Goal: Contribute content: Contribute content

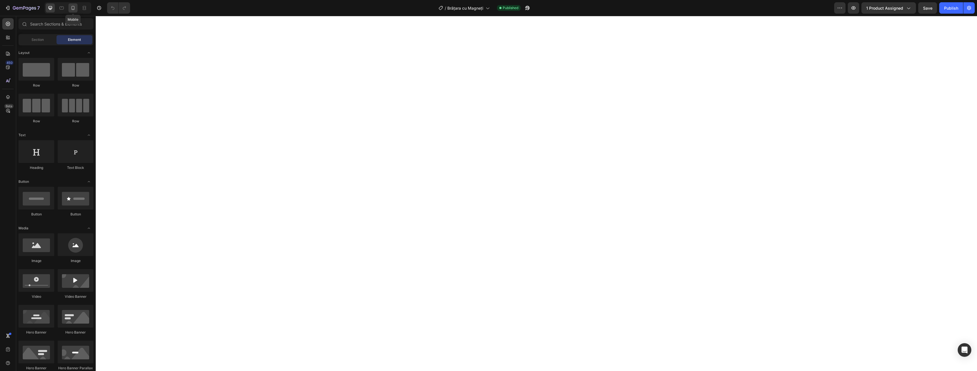
click at [76, 5] on div at bounding box center [72, 7] width 9 height 9
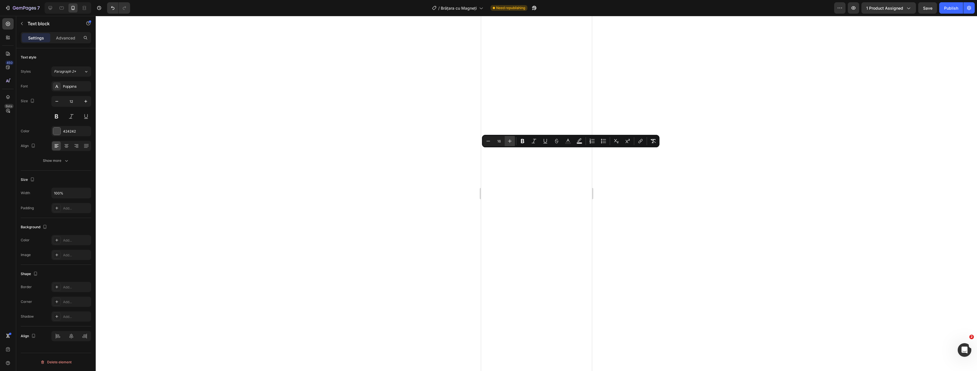
click at [509, 145] on button "Plus" at bounding box center [510, 141] width 10 height 10
click at [486, 145] on button "Minus" at bounding box center [488, 141] width 10 height 10
type input "16"
click at [523, 139] on icon "Editor contextual toolbar" at bounding box center [522, 141] width 3 height 4
click at [523, 143] on icon "Editor contextual toolbar" at bounding box center [523, 141] width 6 height 6
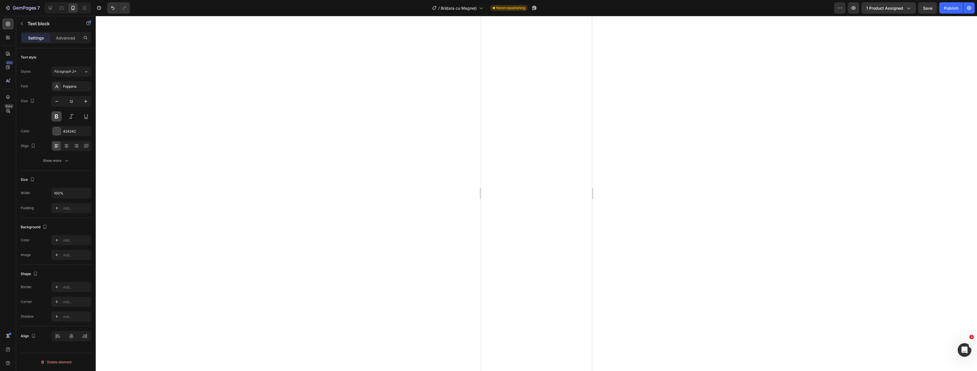
click at [52, 115] on button at bounding box center [56, 116] width 10 height 10
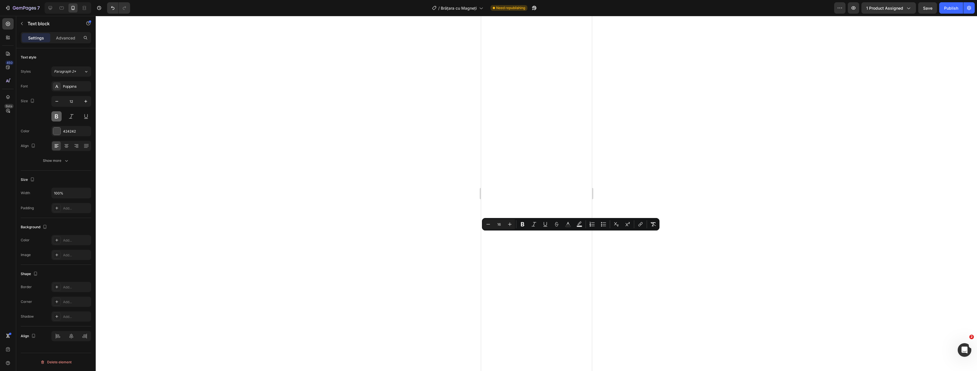
click at [57, 117] on button at bounding box center [56, 116] width 10 height 10
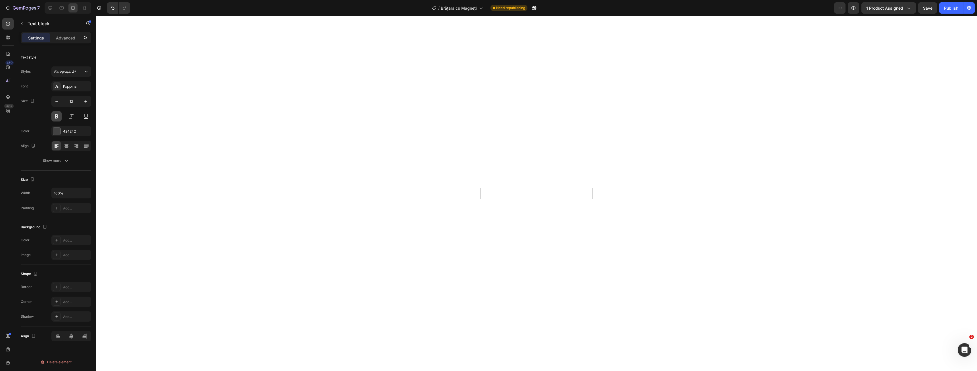
click at [58, 117] on button at bounding box center [56, 116] width 10 height 10
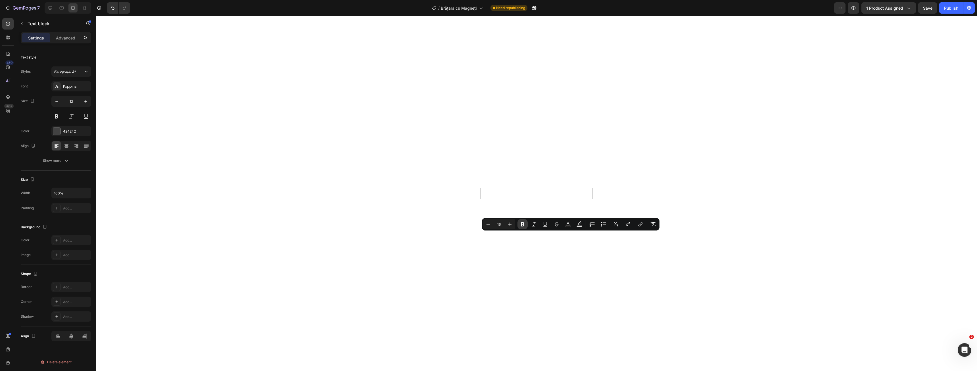
click at [524, 226] on icon "Editor contextual toolbar" at bounding box center [522, 224] width 3 height 4
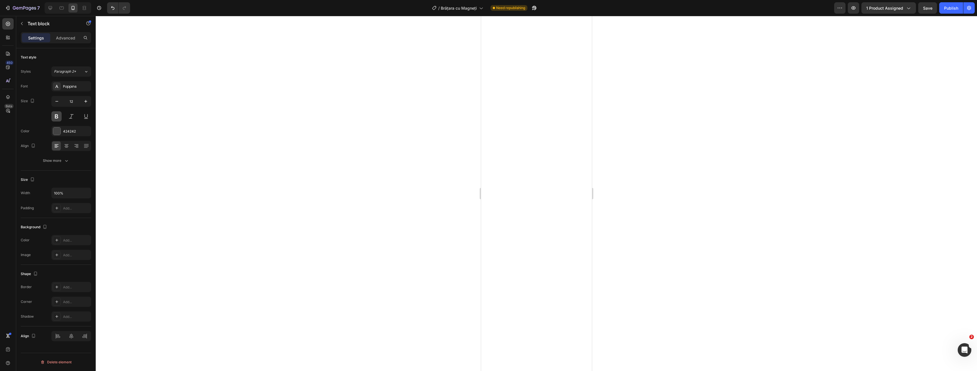
click at [55, 115] on button at bounding box center [56, 116] width 10 height 10
click at [58, 118] on button at bounding box center [56, 116] width 10 height 10
click at [690, 231] on div at bounding box center [536, 193] width 881 height 355
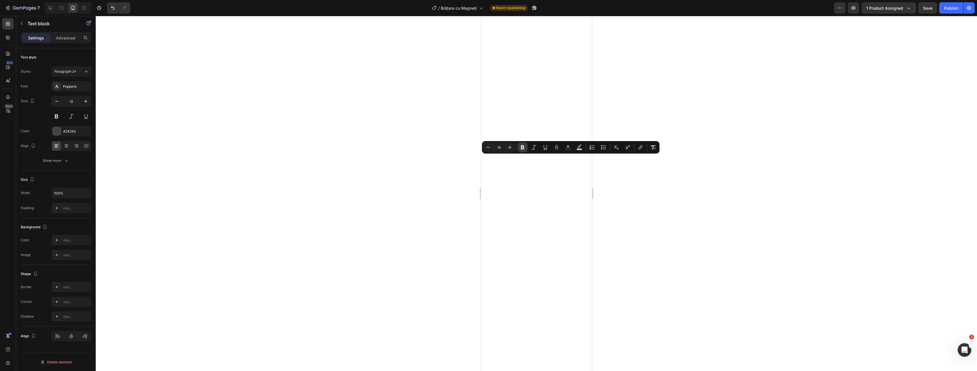
click at [525, 149] on icon "Editor contextual toolbar" at bounding box center [523, 148] width 6 height 6
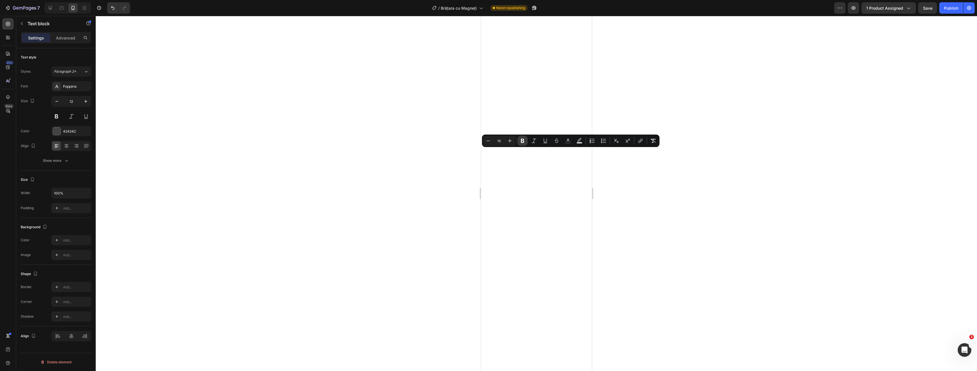
click at [520, 140] on icon "Editor contextual toolbar" at bounding box center [523, 141] width 6 height 6
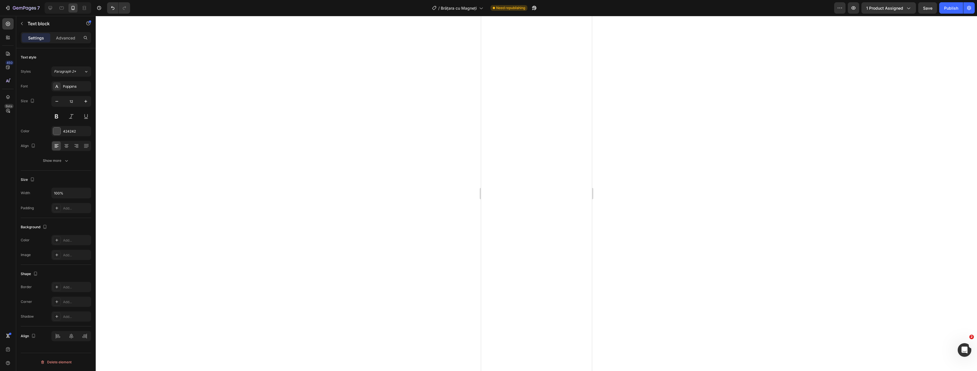
click at [621, 183] on div at bounding box center [536, 193] width 881 height 355
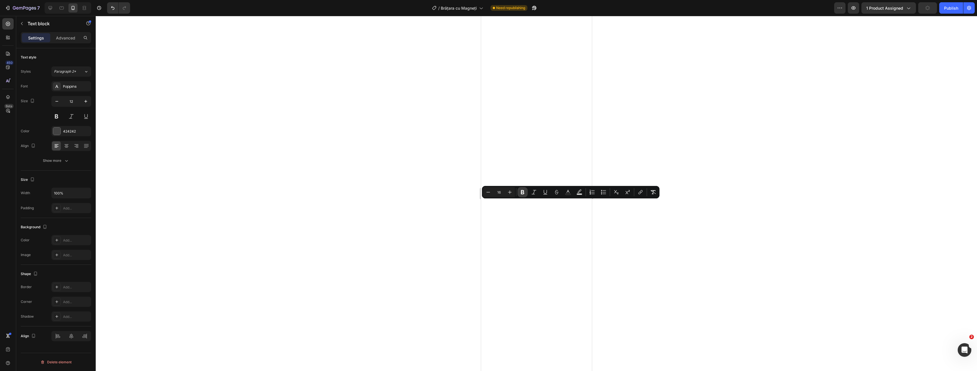
click at [524, 193] on icon "Editor contextual toolbar" at bounding box center [522, 192] width 3 height 4
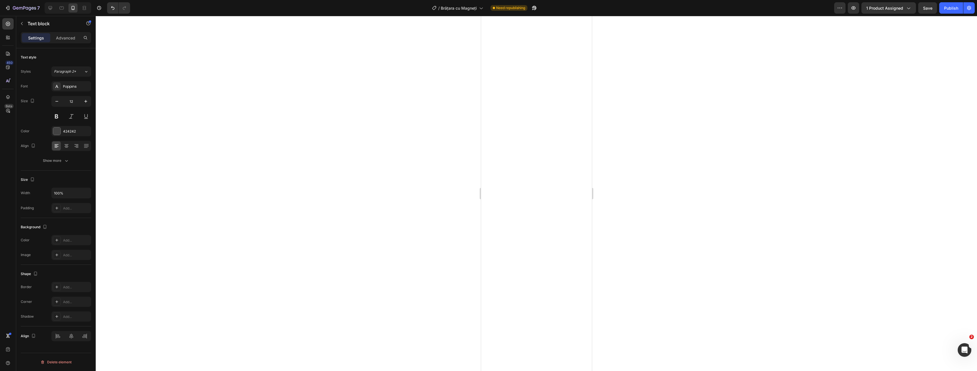
click at [667, 239] on div at bounding box center [536, 193] width 881 height 355
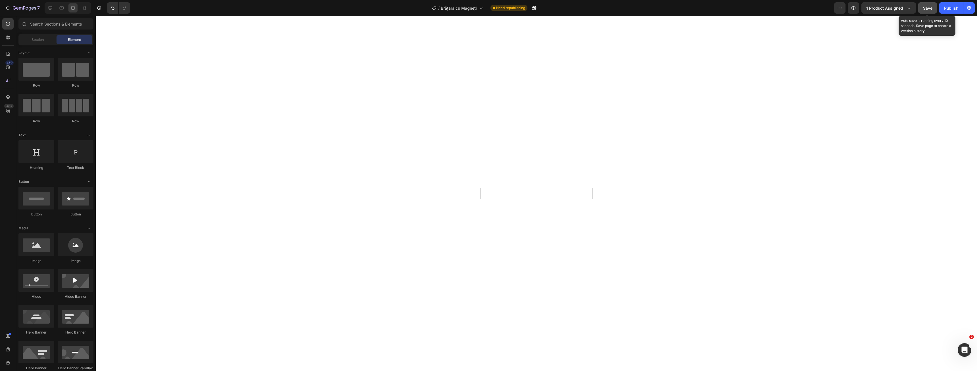
click at [926, 6] on span "Save" at bounding box center [927, 8] width 9 height 5
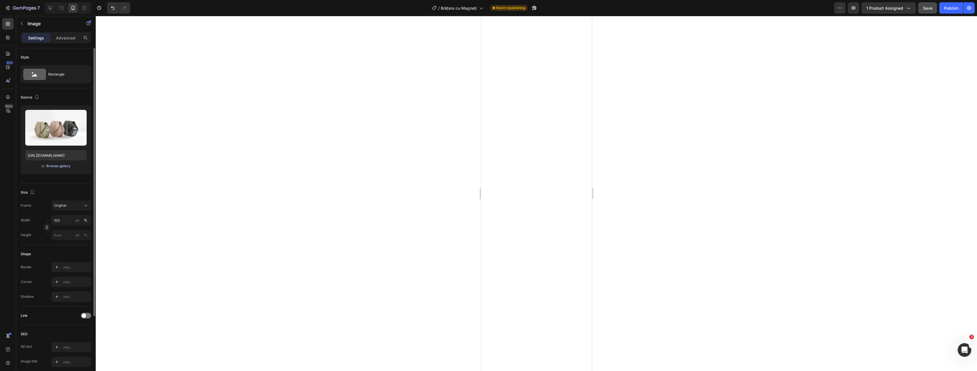
click at [53, 165] on div "Browse gallery" at bounding box center [58, 166] width 24 height 5
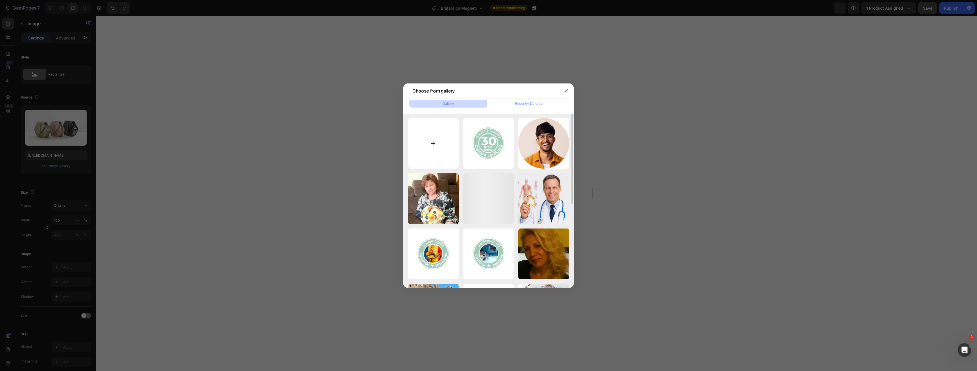
click at [441, 135] on input "file" at bounding box center [433, 143] width 51 height 51
type input "C:\fakepath\magnet.jpg"
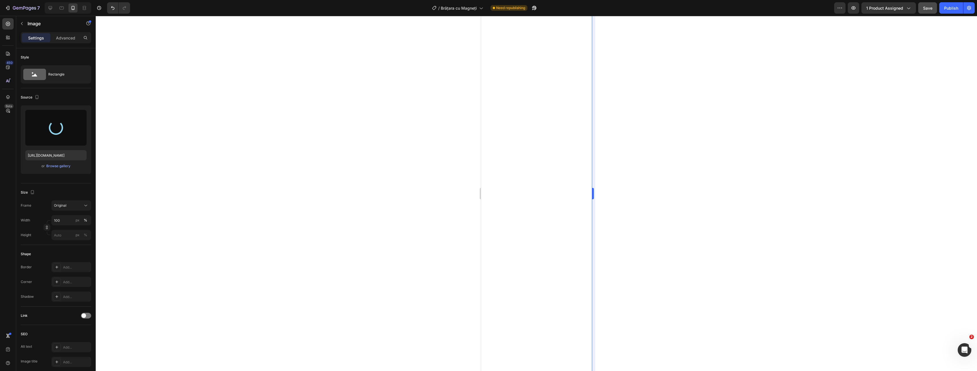
type input "[URL][DOMAIN_NAME]"
click at [645, 240] on div at bounding box center [536, 193] width 881 height 355
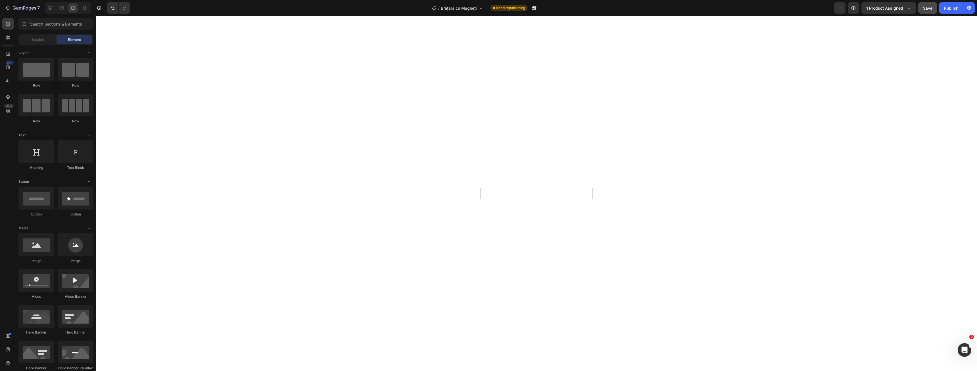
click at [634, 221] on div at bounding box center [536, 193] width 881 height 355
click at [932, 9] on span "Save" at bounding box center [927, 8] width 9 height 5
click at [957, 4] on button "Publish" at bounding box center [951, 7] width 24 height 11
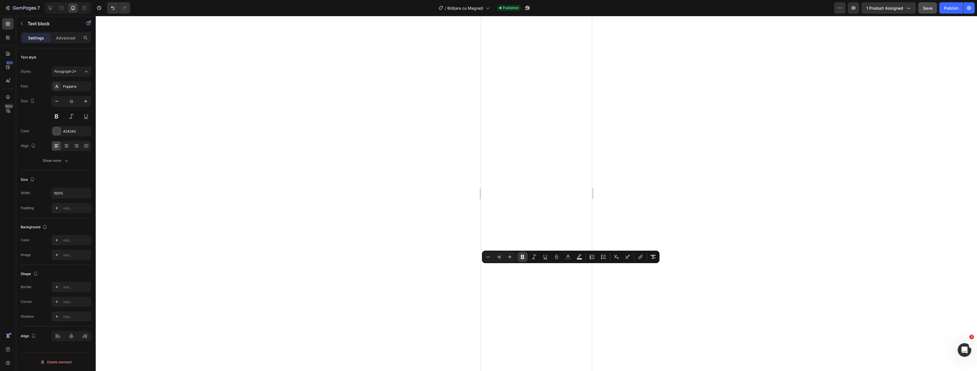
click at [523, 257] on icon "Editor contextual toolbar" at bounding box center [522, 257] width 3 height 4
click at [628, 261] on div at bounding box center [536, 193] width 881 height 355
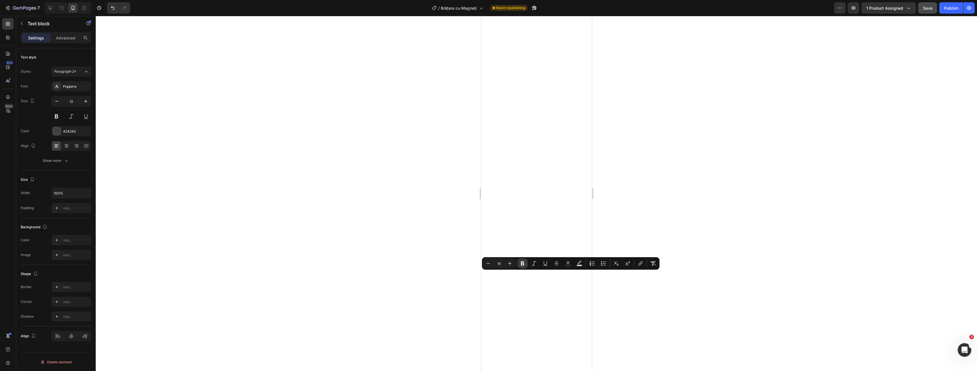
click at [526, 263] on button "Bold" at bounding box center [522, 263] width 10 height 10
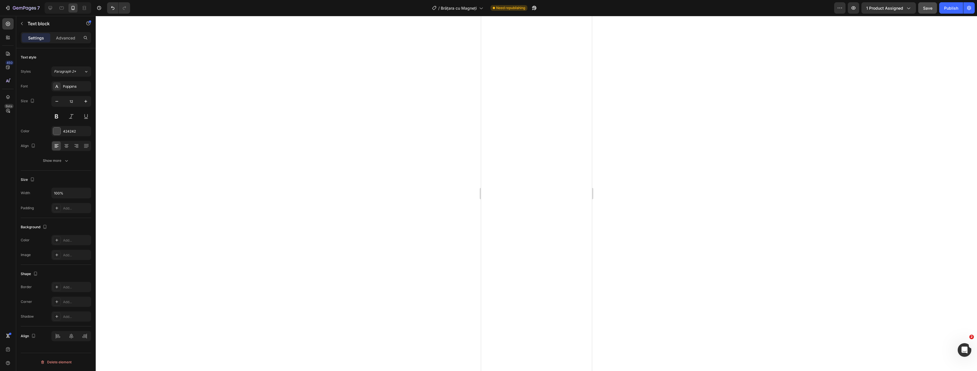
click at [629, 280] on div at bounding box center [536, 193] width 881 height 355
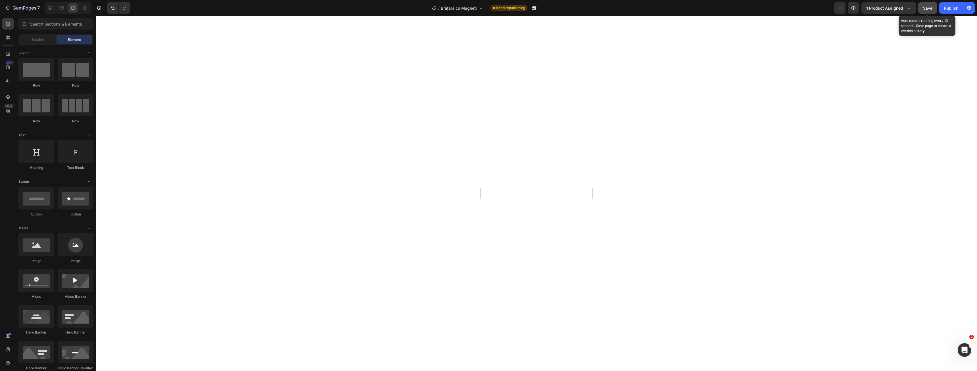
click at [928, 8] on span "Save" at bounding box center [927, 8] width 9 height 5
click at [956, 7] on div "Publish" at bounding box center [951, 8] width 14 height 6
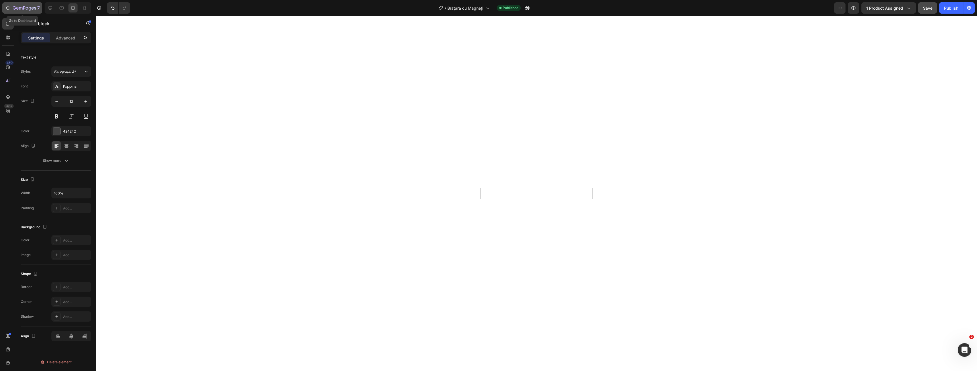
click at [5, 8] on icon "button" at bounding box center [8, 8] width 6 height 6
